Goal: Transaction & Acquisition: Purchase product/service

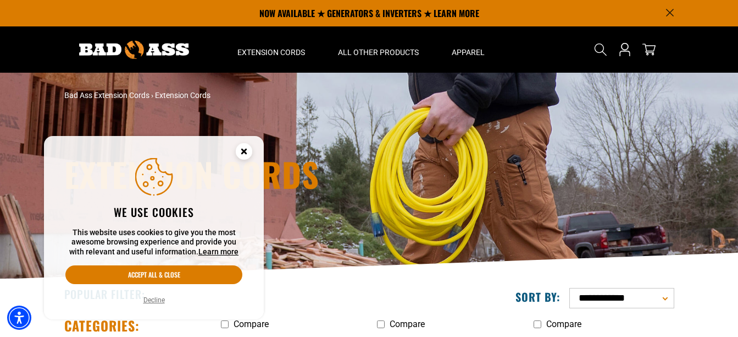
click at [150, 300] on button "Decline" at bounding box center [154, 299] width 28 height 11
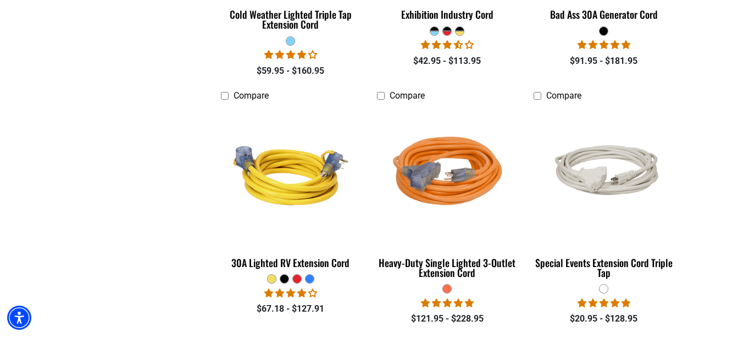
scroll to position [2529, 0]
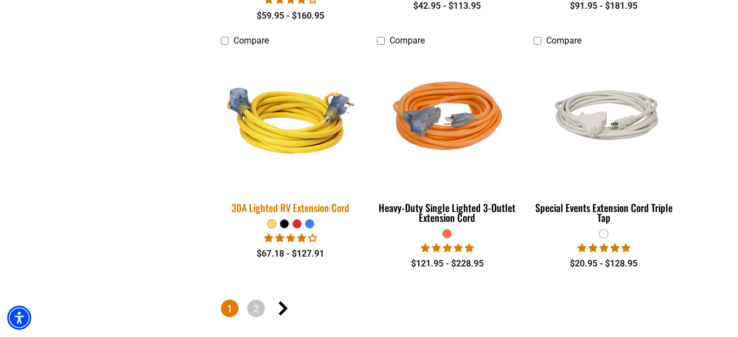
click at [300, 202] on div "30A Lighted RV Extension Cord" at bounding box center [291, 207] width 140 height 10
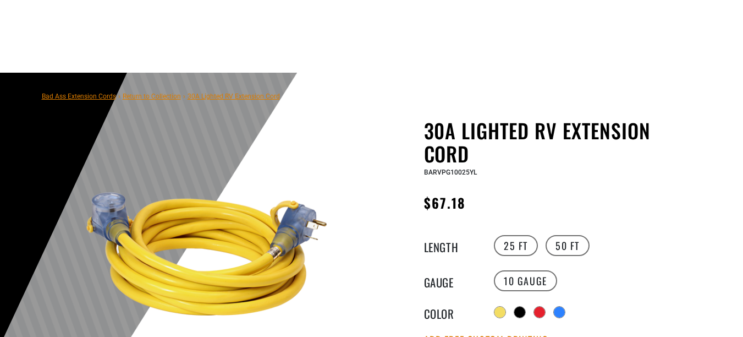
scroll to position [110, 0]
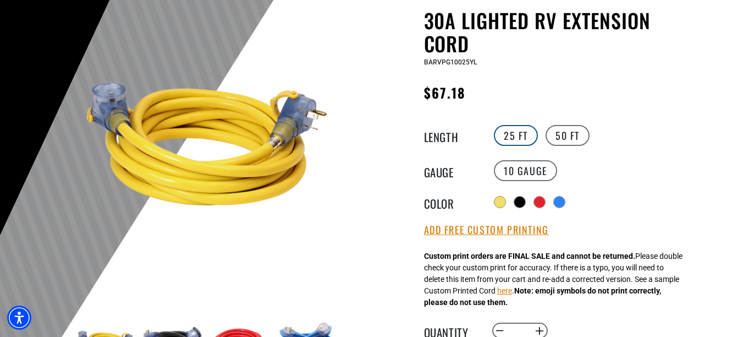
click at [508, 134] on label "25 FT" at bounding box center [516, 135] width 44 height 21
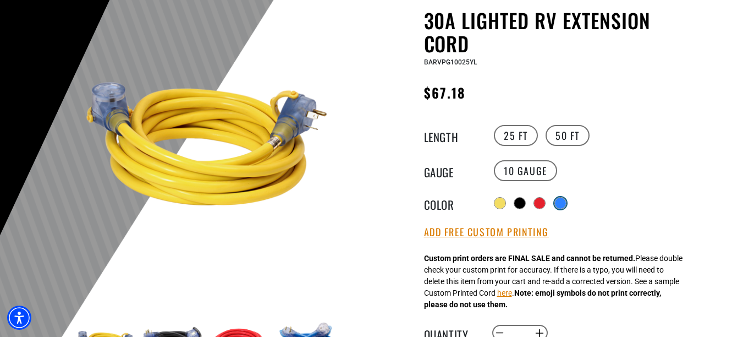
click at [561, 198] on div at bounding box center [560, 202] width 11 height 11
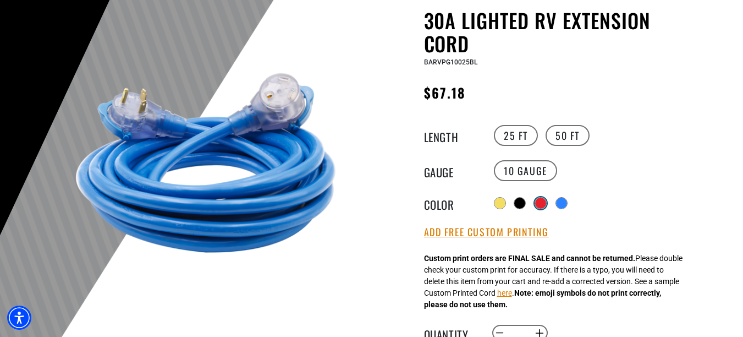
click at [540, 200] on div at bounding box center [540, 202] width 11 height 11
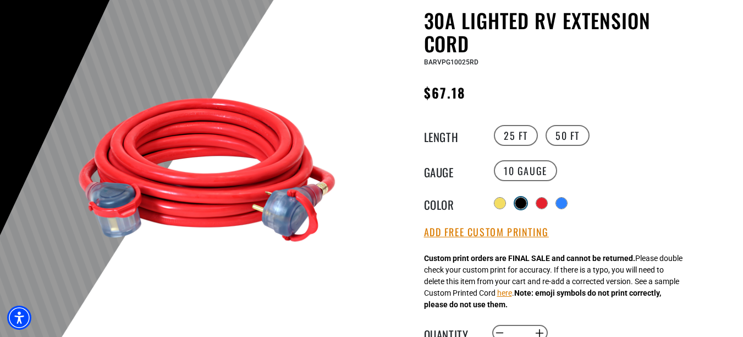
click at [519, 201] on div at bounding box center [520, 202] width 11 height 11
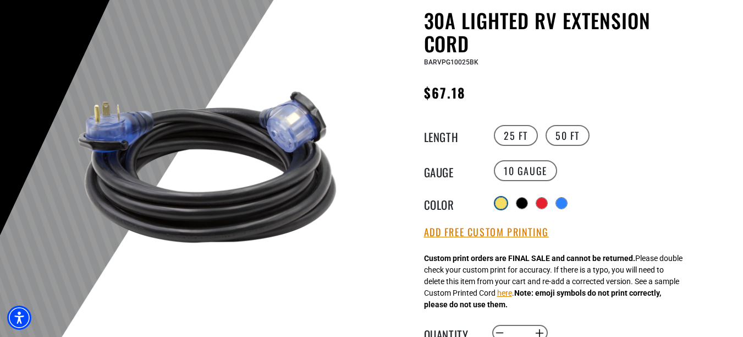
click at [500, 201] on div at bounding box center [500, 202] width 11 height 11
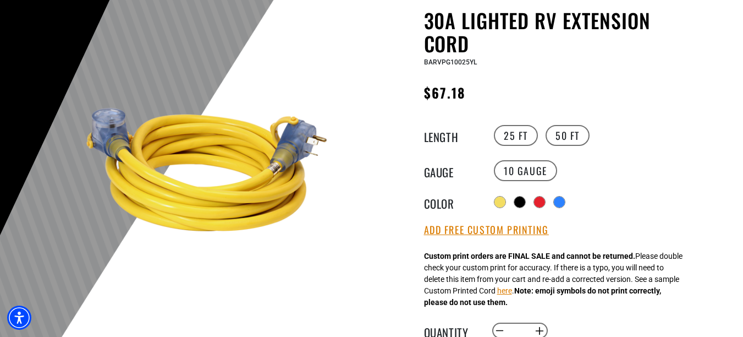
click at [272, 157] on img at bounding box center [206, 169] width 265 height 265
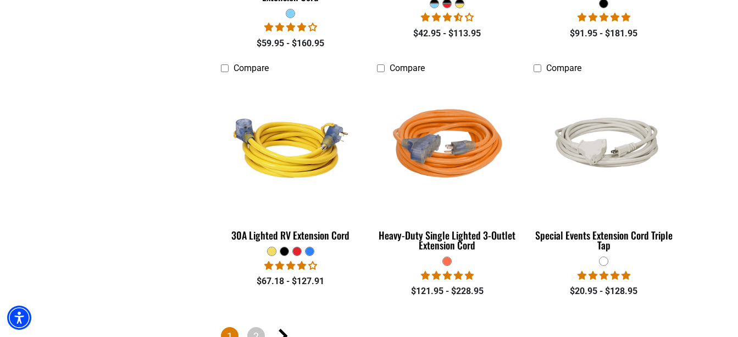
scroll to position [2584, 0]
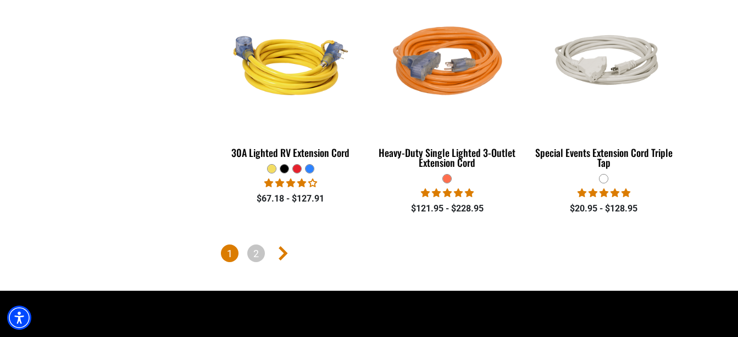
click at [283, 246] on icon "Next page" at bounding box center [283, 253] width 9 height 14
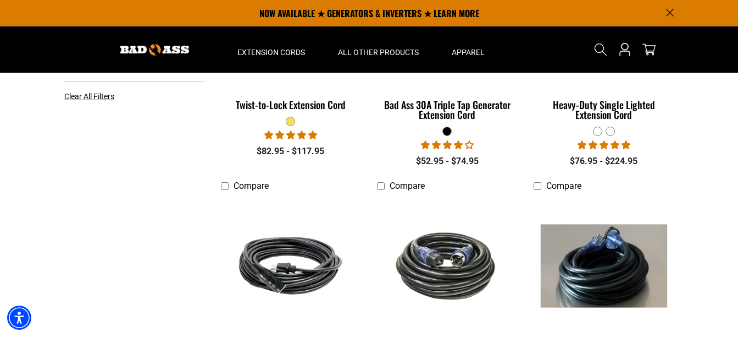
scroll to position [385, 0]
